Goal: Transaction & Acquisition: Book appointment/travel/reservation

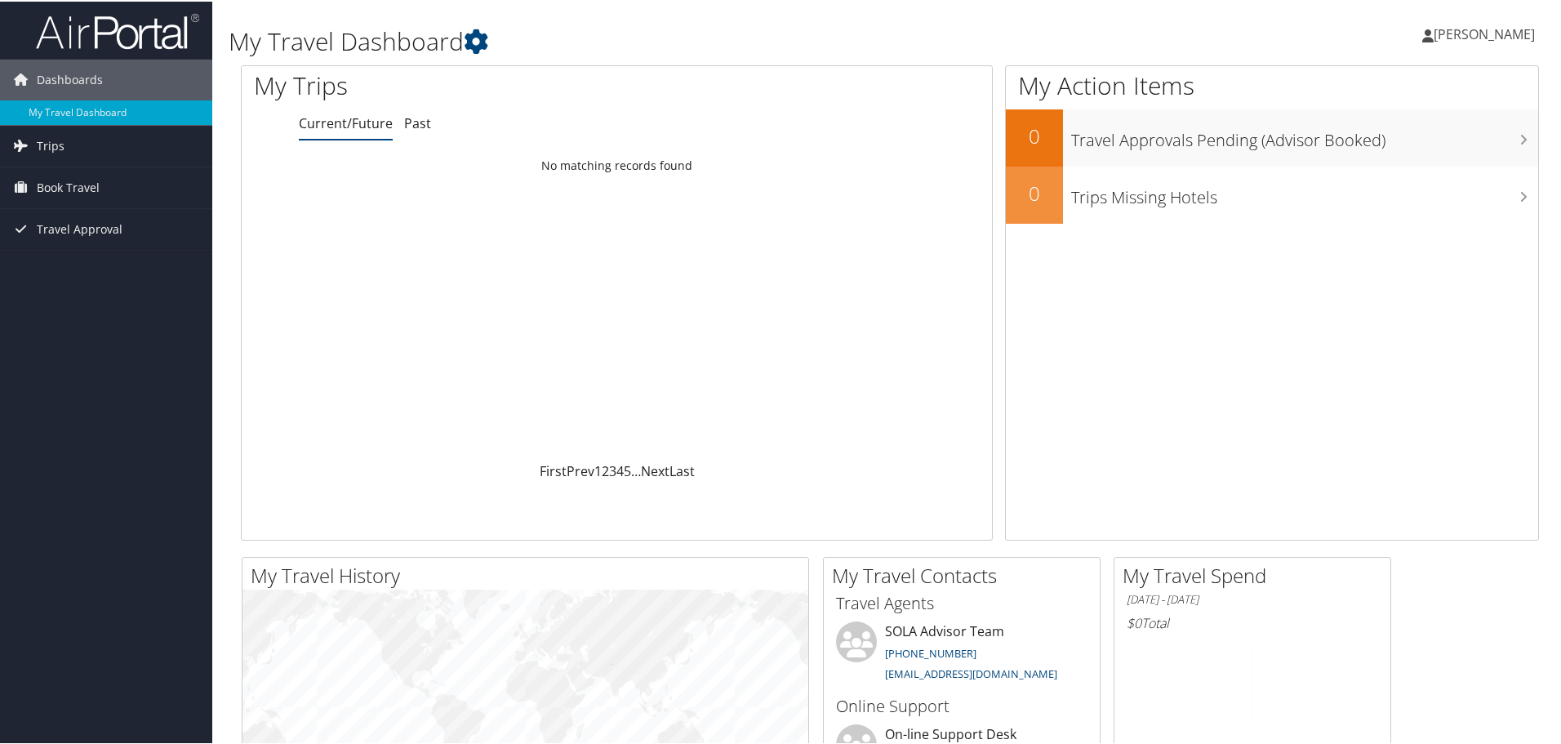
click at [1440, 31] on span "[PERSON_NAME]" at bounding box center [1484, 33] width 101 height 18
click at [110, 179] on link "Book Travel" at bounding box center [106, 186] width 212 height 41
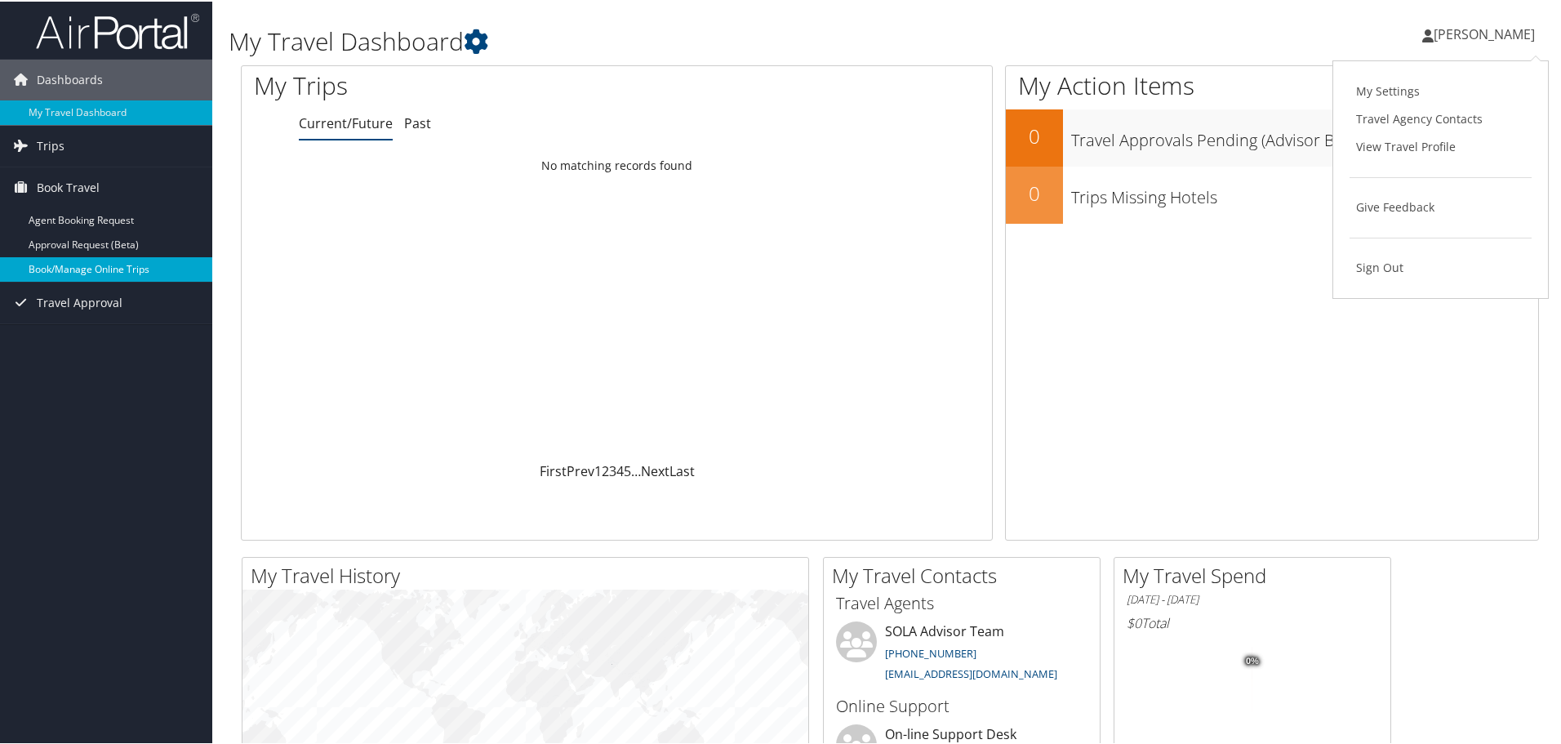
click at [104, 265] on link "Book/Manage Online Trips" at bounding box center [106, 268] width 212 height 24
